Goal: Task Accomplishment & Management: Complete application form

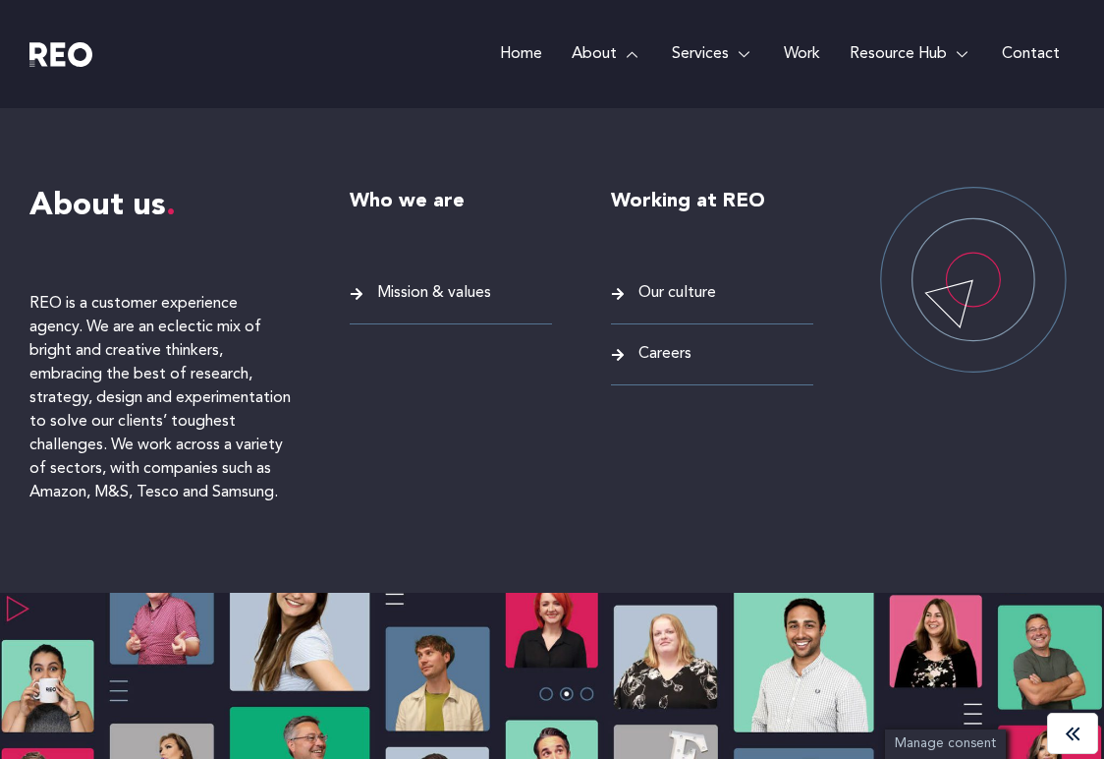
click at [659, 361] on span "Careers" at bounding box center [663, 354] width 58 height 27
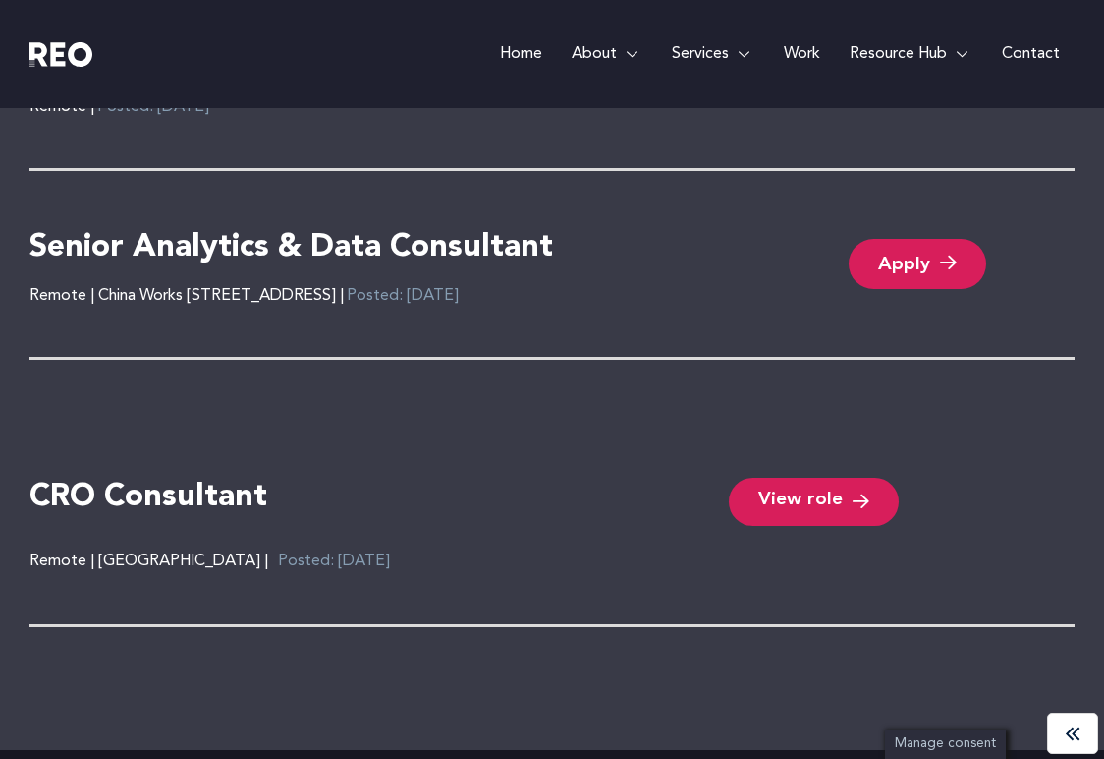
scroll to position [4692, 0]
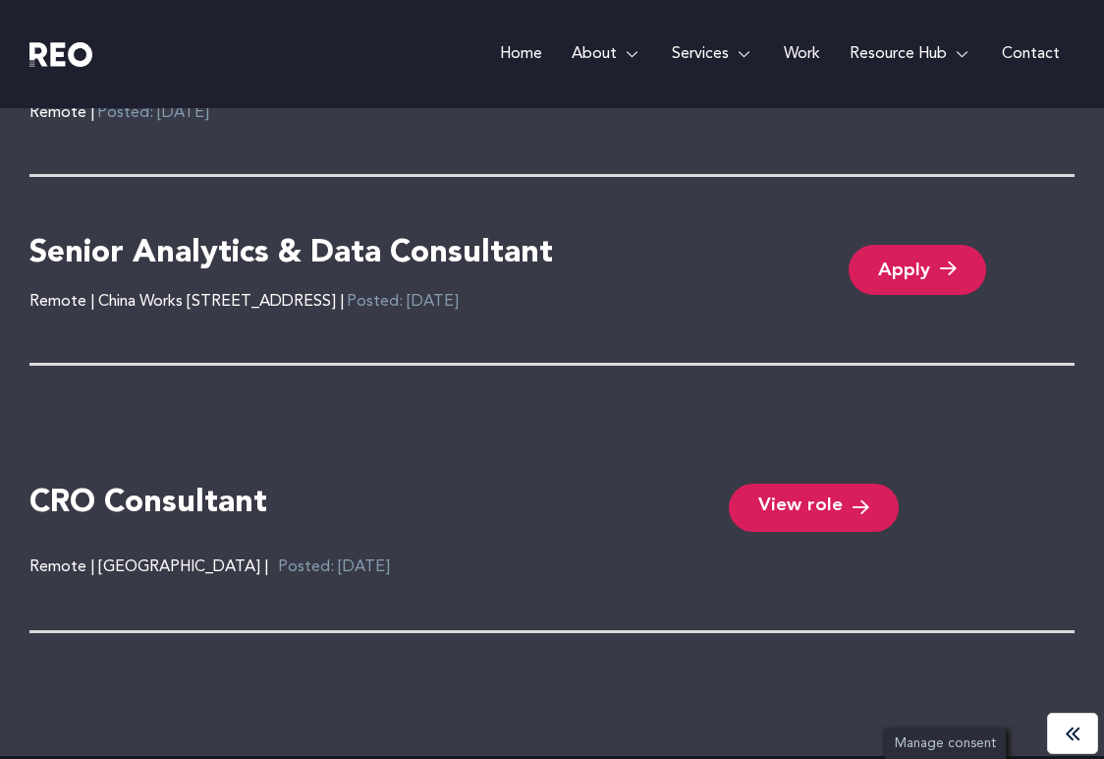
click at [909, 277] on link "Apply" at bounding box center [918, 270] width 138 height 50
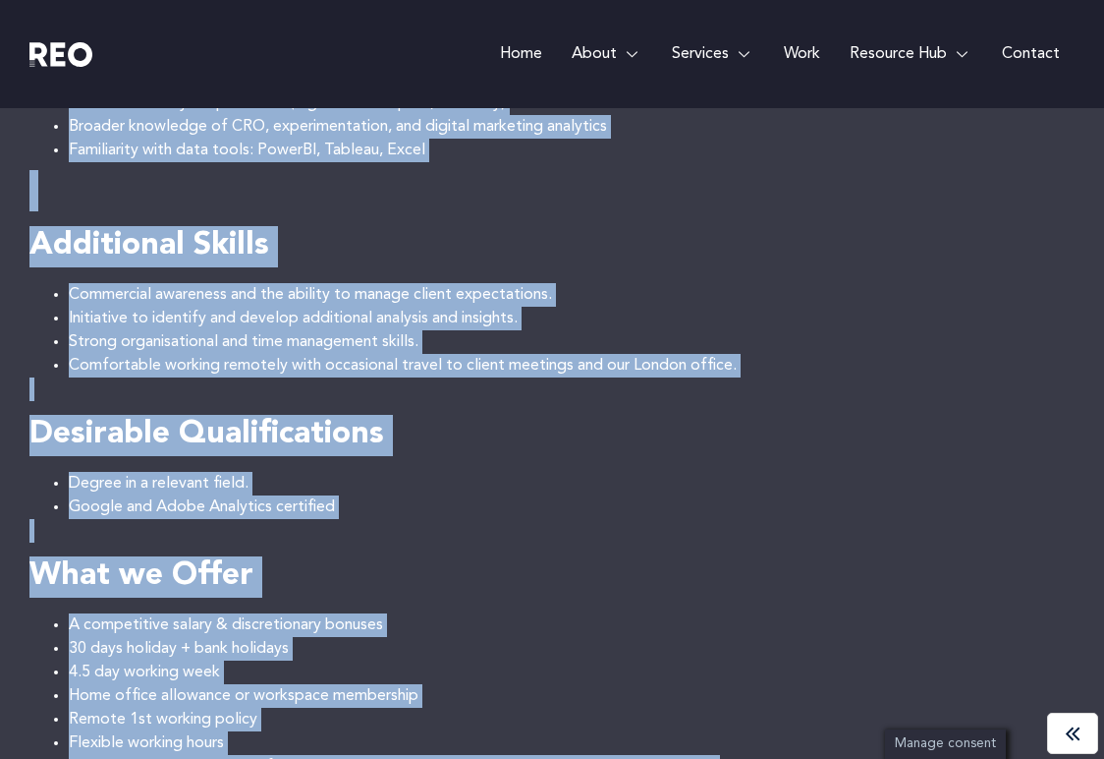
scroll to position [1754, 0]
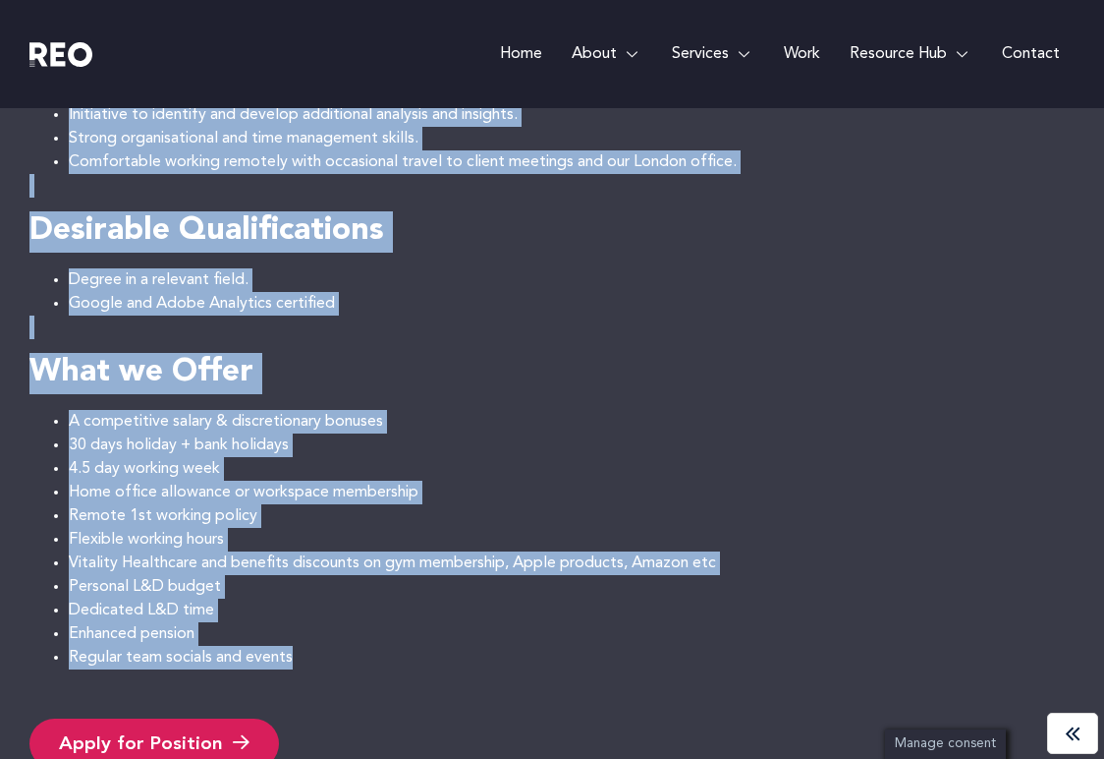
drag, startPoint x: 31, startPoint y: 431, endPoint x: 384, endPoint y: 650, distance: 415.3
copy div "About the job Senior Google Analytics & Data Consultant REO is a leading UK bas…"
